Goal: Task Accomplishment & Management: Use online tool/utility

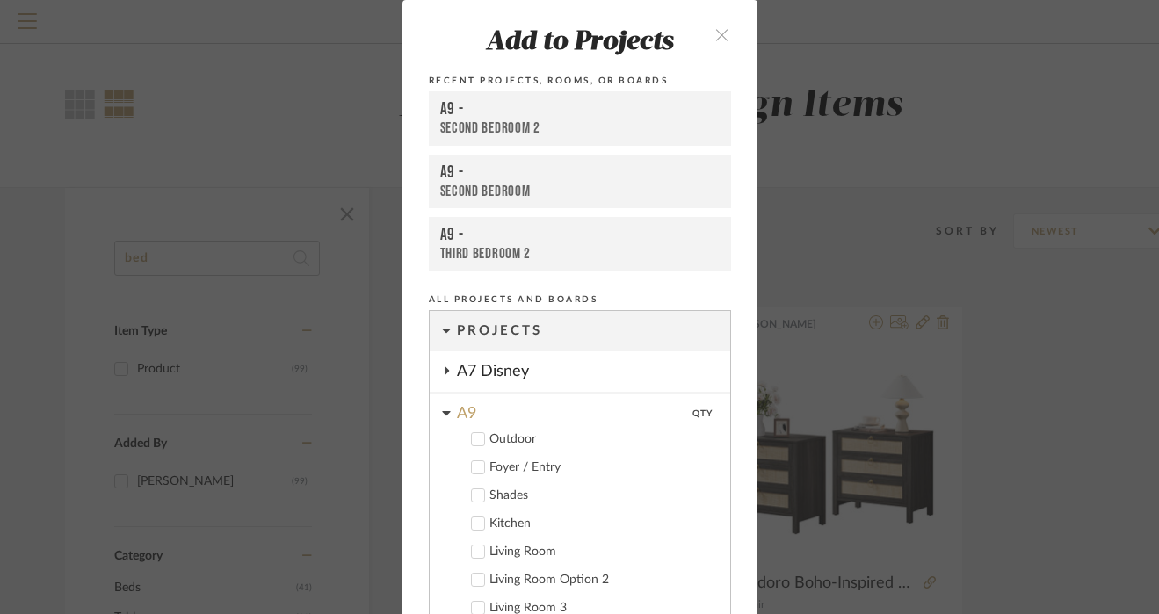
click at [715, 29] on icon "close" at bounding box center [722, 34] width 15 height 15
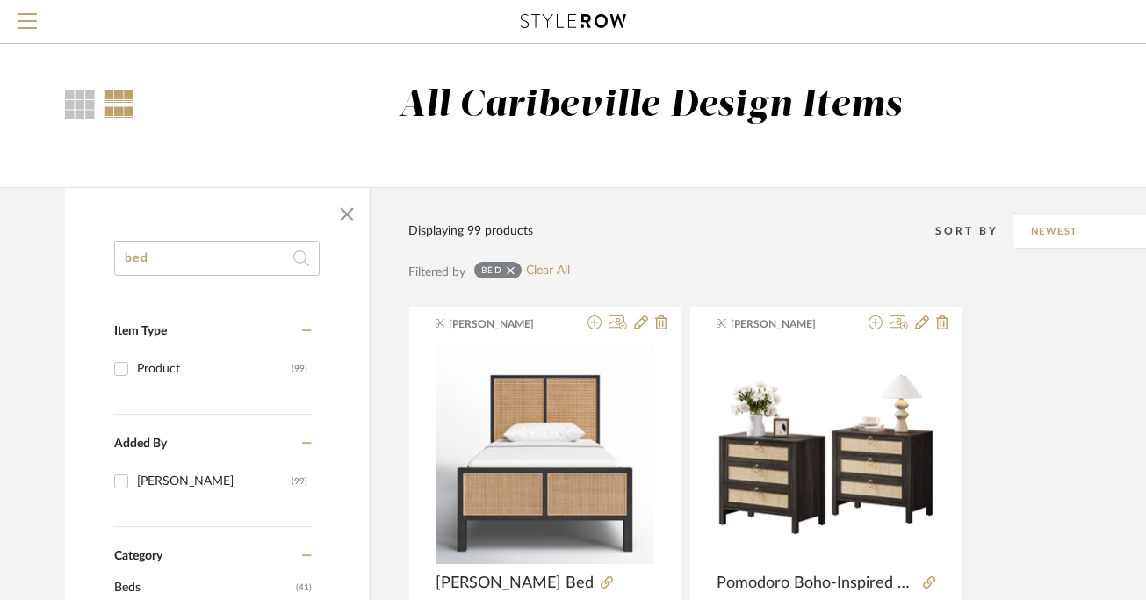
click at [258, 269] on input "bed" at bounding box center [217, 258] width 206 height 35
type input "b"
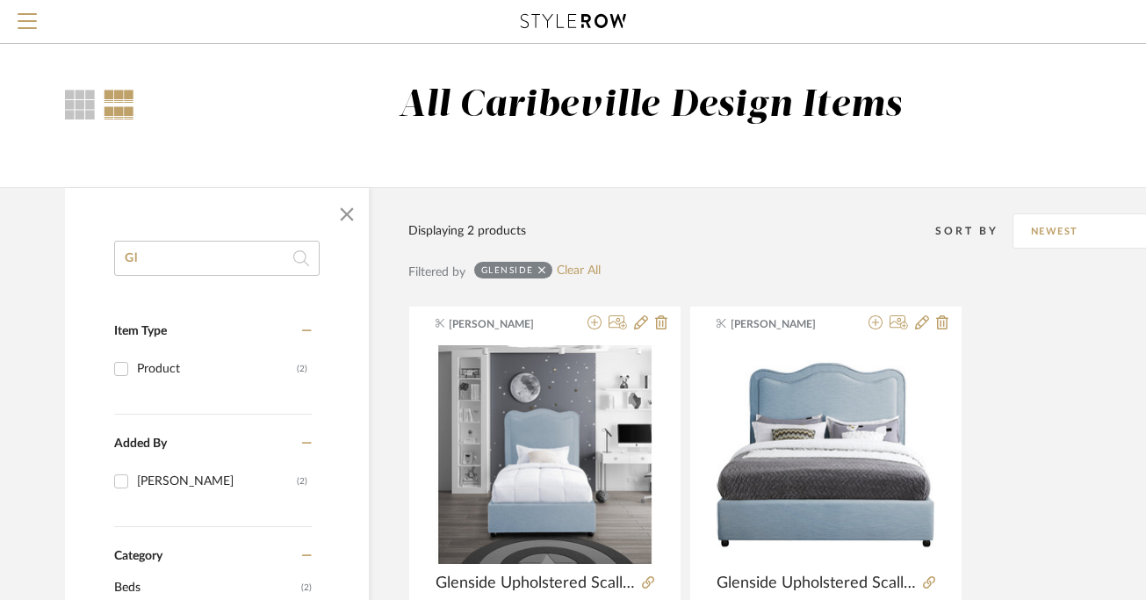
type input "G"
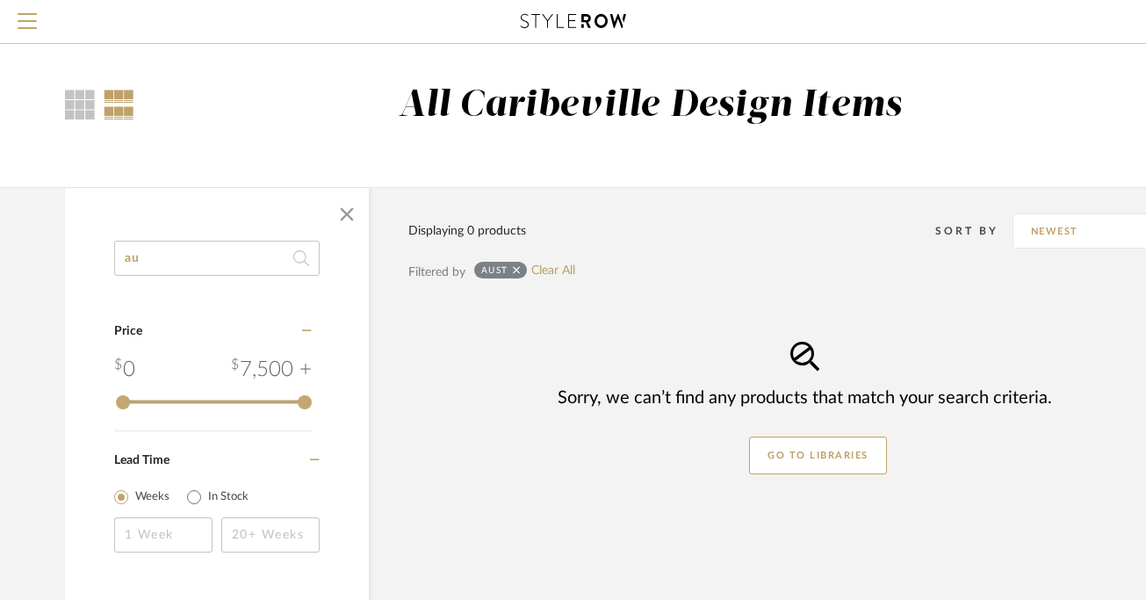
type input "a"
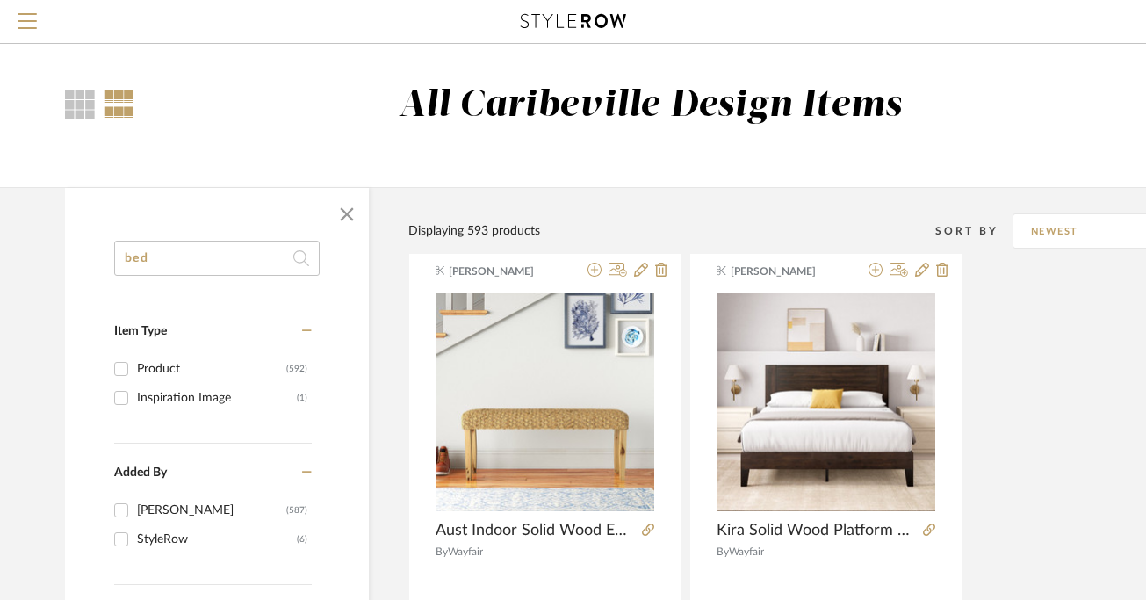
type input "bed"
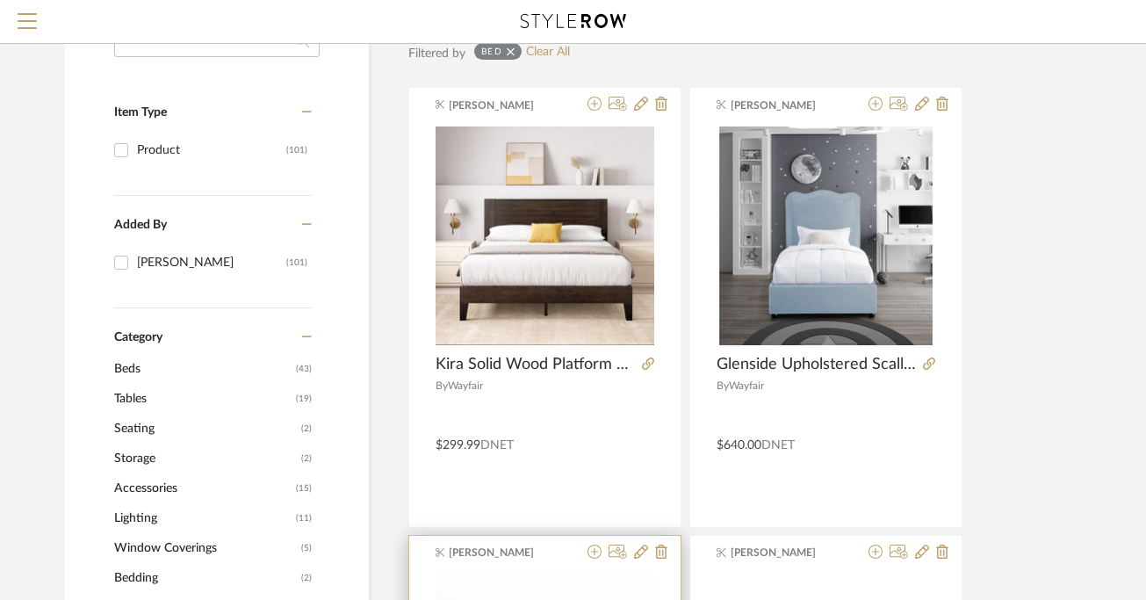
scroll to position [209, 0]
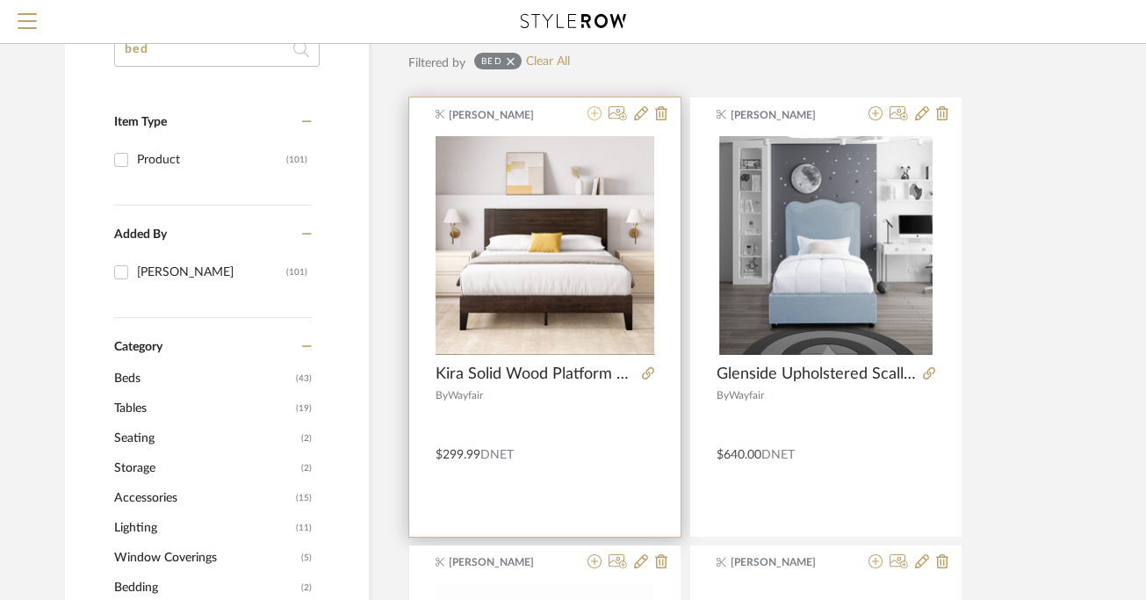
click at [593, 116] on icon at bounding box center [595, 113] width 14 height 14
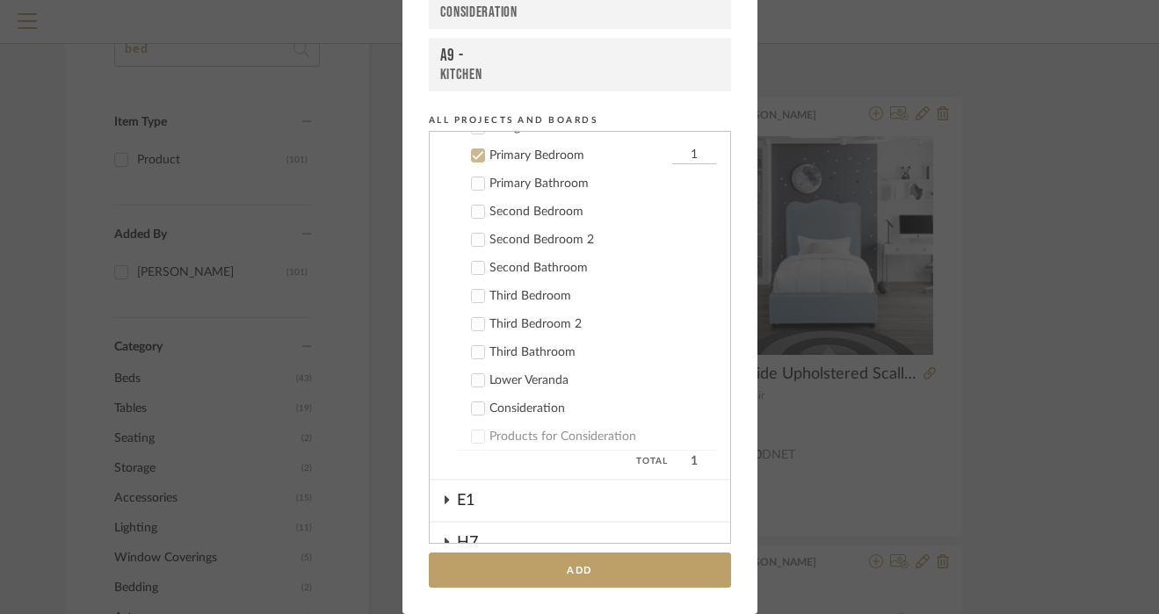
scroll to position [333, 0]
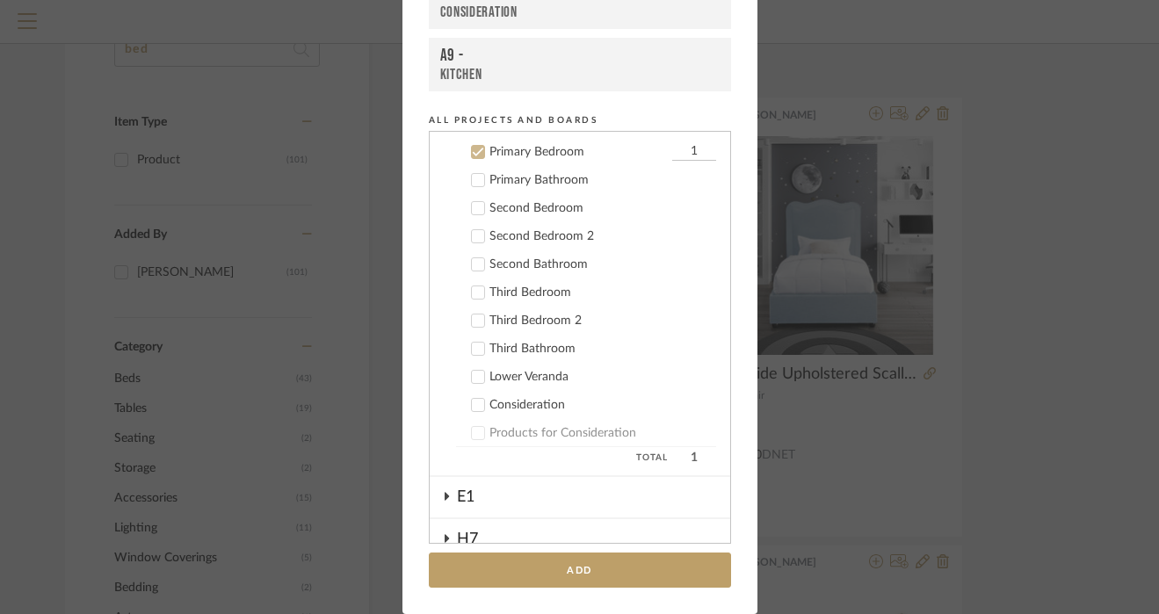
click at [543, 296] on div "Third Bedroom" at bounding box center [602, 292] width 227 height 15
click at [503, 150] on div "Primary Bedroom" at bounding box center [578, 152] width 178 height 15
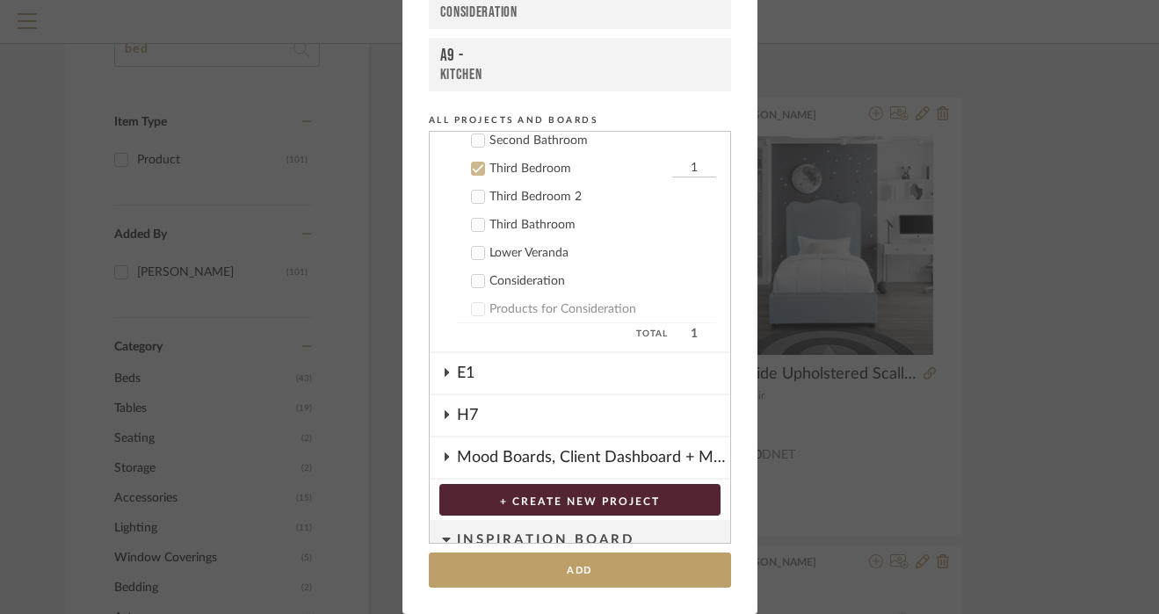
scroll to position [469, 0]
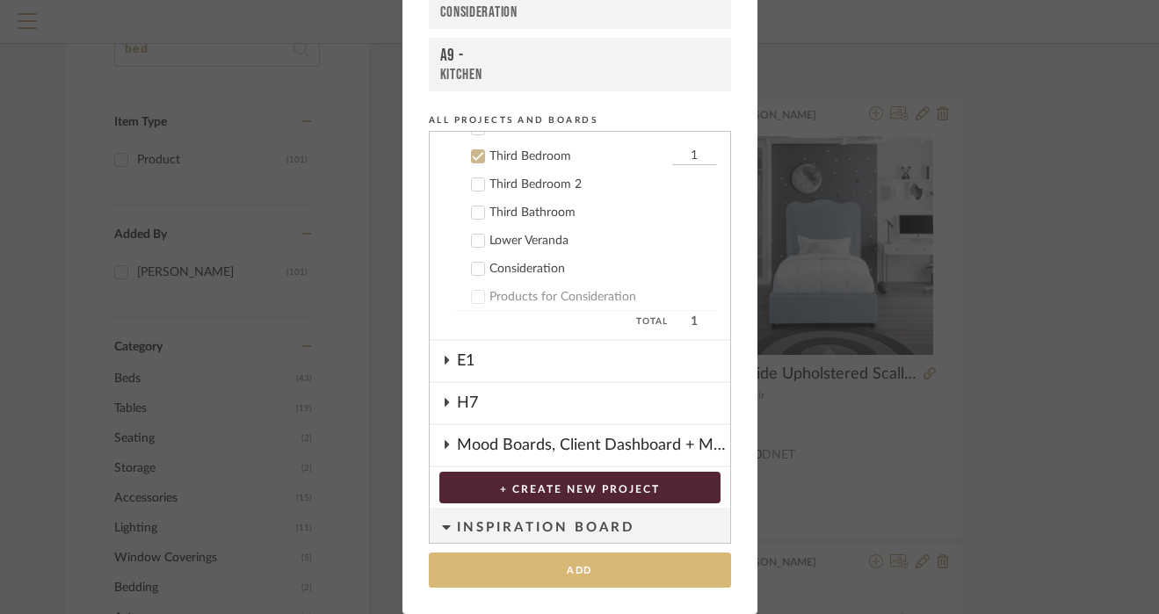
click at [522, 567] on button "Add" at bounding box center [580, 570] width 302 height 36
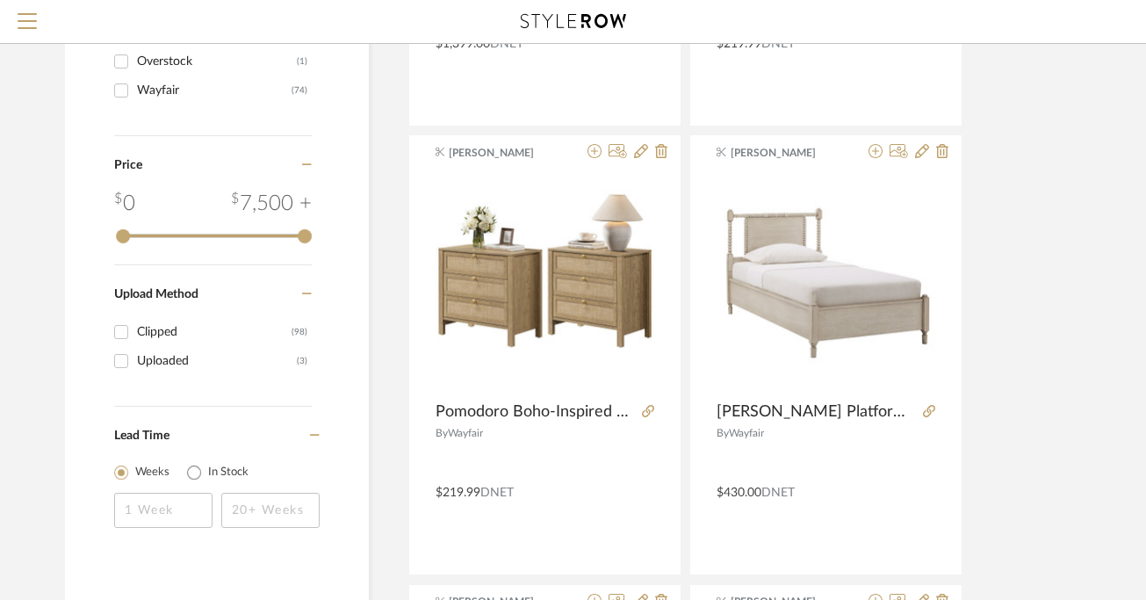
scroll to position [1079, 0]
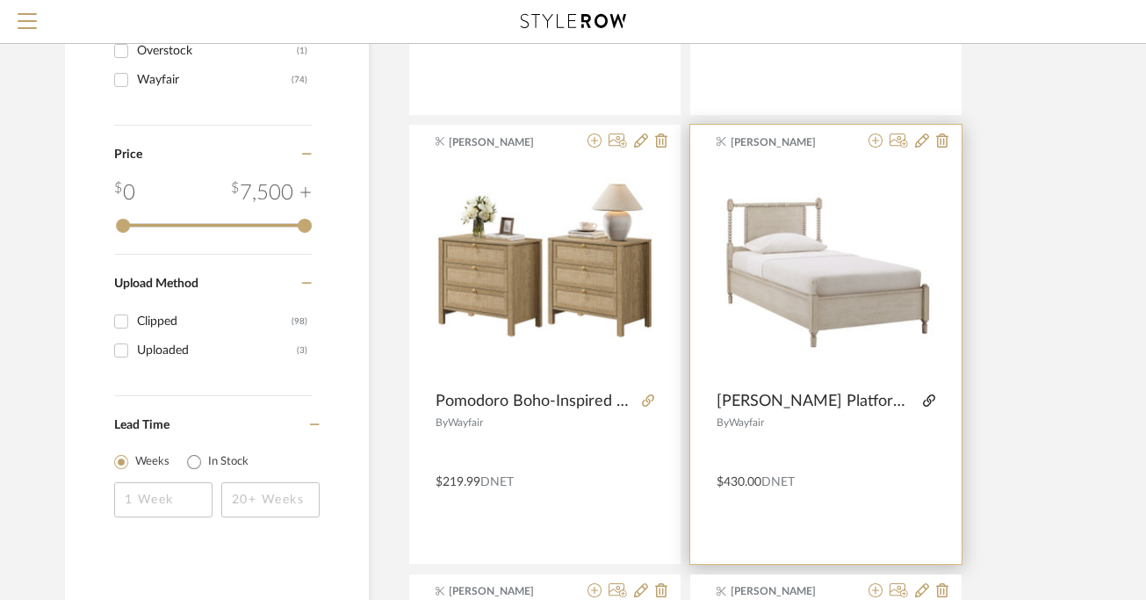
click at [930, 400] on icon at bounding box center [929, 400] width 12 height 12
click at [942, 140] on icon at bounding box center [942, 141] width 12 height 14
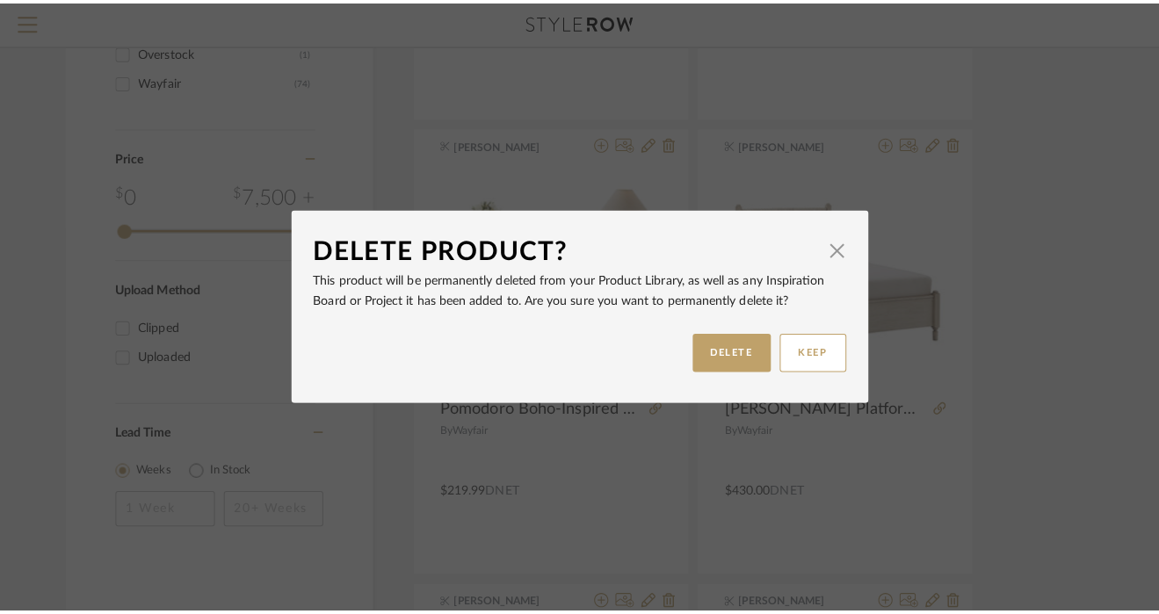
scroll to position [0, 0]
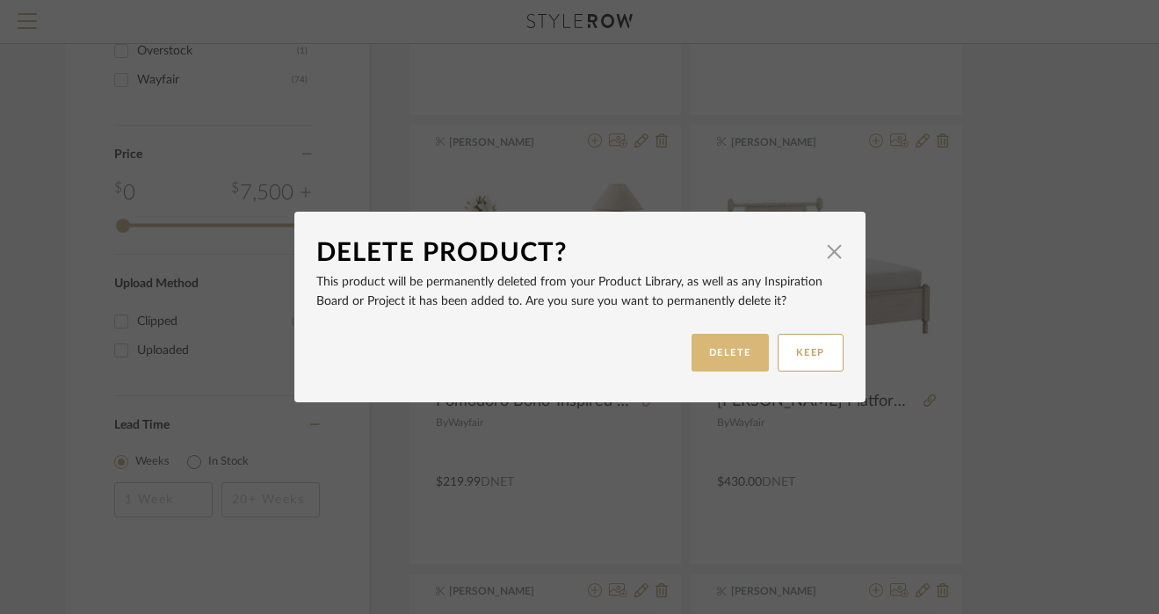
click at [744, 359] on button "DELETE" at bounding box center [729, 353] width 77 height 38
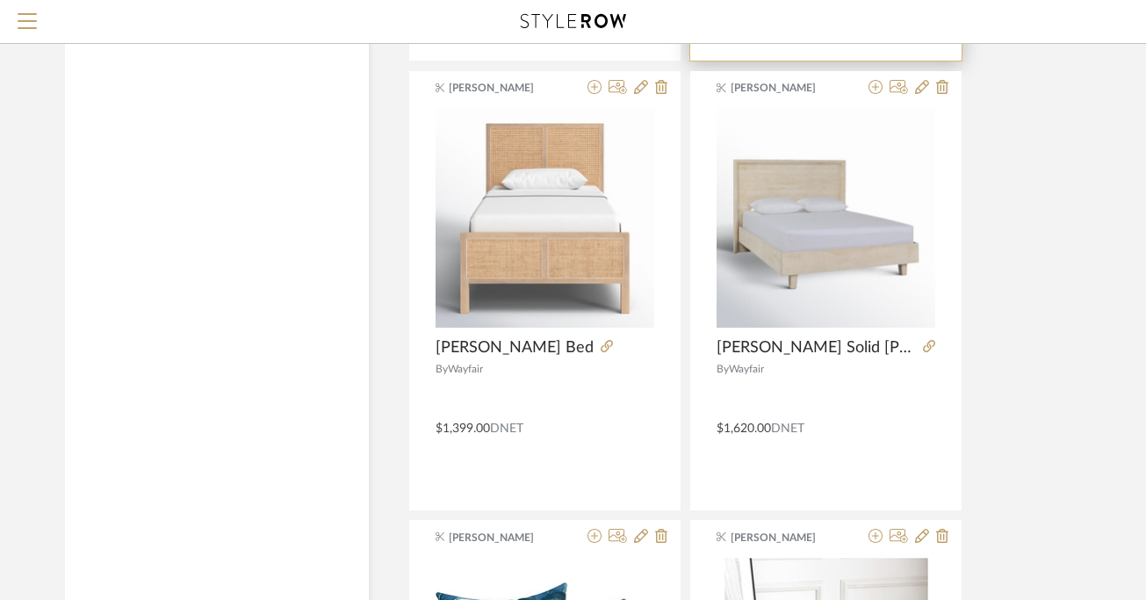
scroll to position [1584, 0]
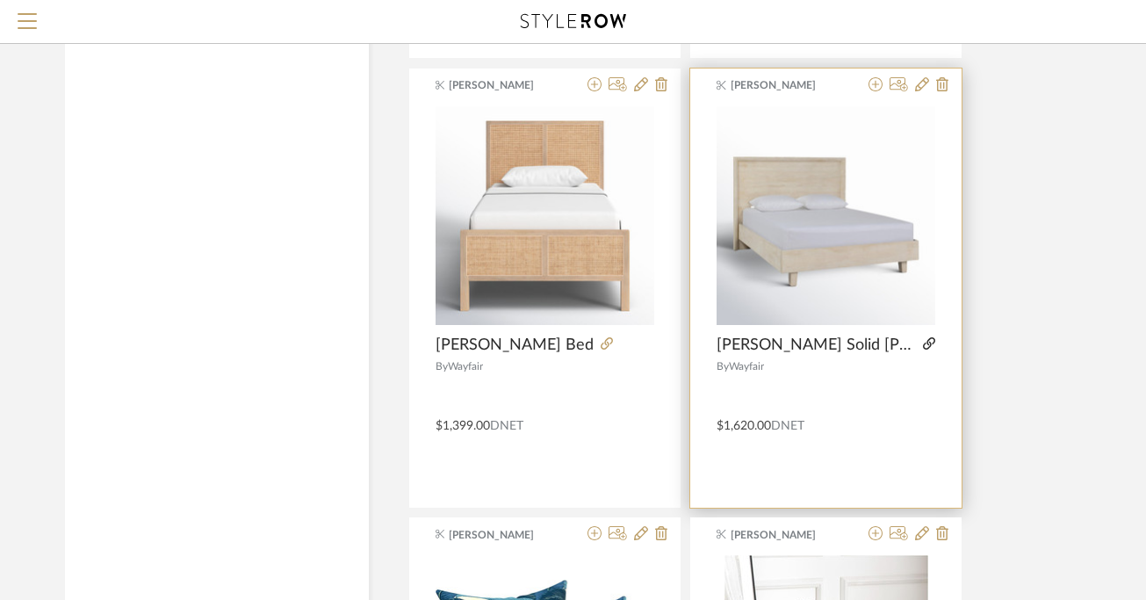
click at [926, 341] on icon at bounding box center [929, 343] width 12 height 12
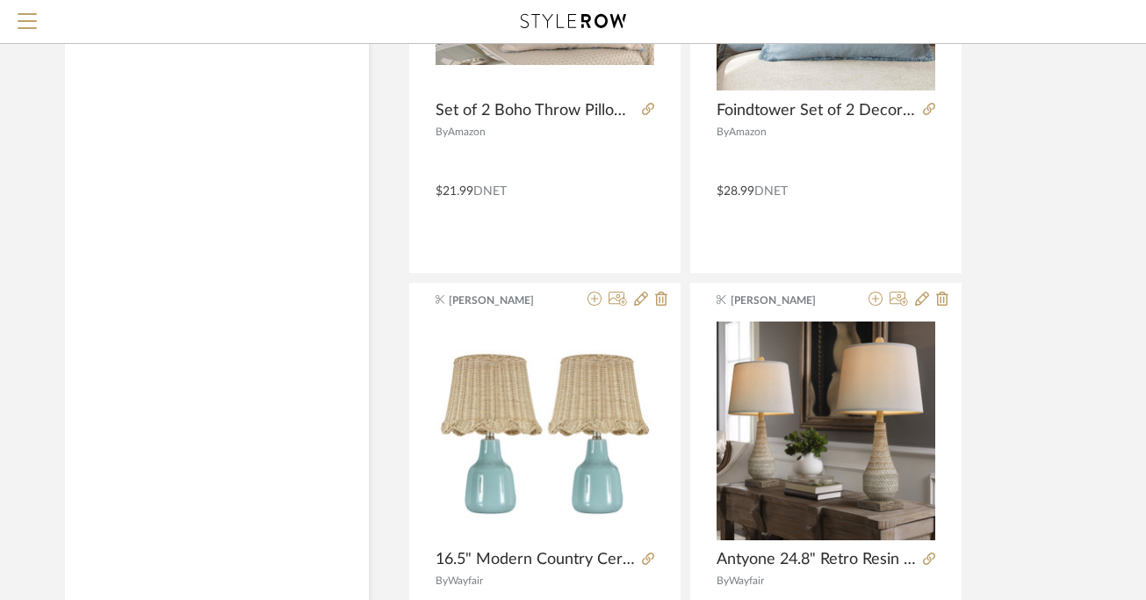
scroll to position [2715, 0]
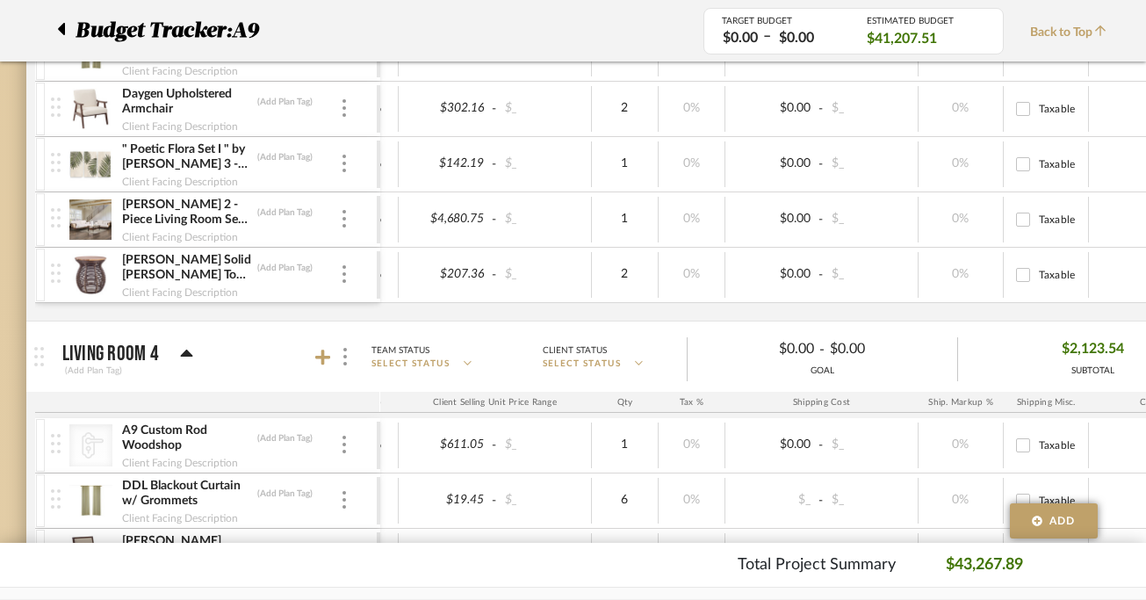
scroll to position [2090, 12]
